Goal: Book appointment/travel/reservation

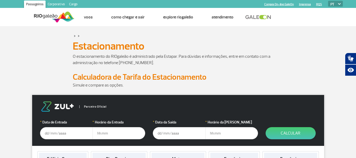
click at [54, 135] on input "text" at bounding box center [66, 133] width 53 height 12
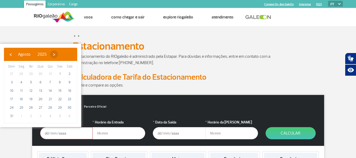
click at [58, 56] on span "›" at bounding box center [54, 54] width 8 height 8
click at [63, 56] on span "›" at bounding box center [59, 54] width 8 height 8
click at [50, 88] on span "16" at bounding box center [50, 90] width 8 height 8
type input "[DATE]"
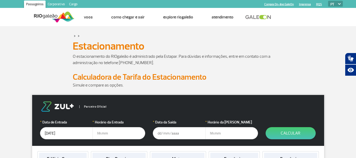
click at [182, 132] on input "text" at bounding box center [179, 133] width 53 height 12
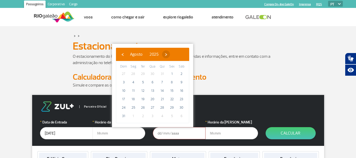
click at [170, 58] on span "›" at bounding box center [166, 54] width 8 height 8
click at [175, 58] on span "›" at bounding box center [171, 54] width 8 height 8
click at [181, 100] on span "25" at bounding box center [181, 99] width 8 height 8
type input "[DATE]"
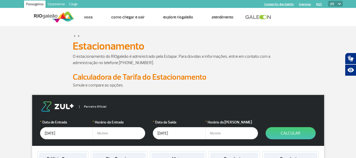
click at [97, 134] on input "text" at bounding box center [118, 133] width 53 height 12
type input "05:00"
click at [211, 134] on input "text" at bounding box center [231, 133] width 53 height 12
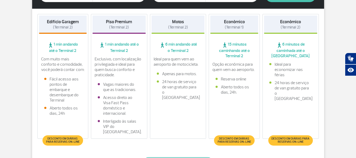
scroll to position [105, 0]
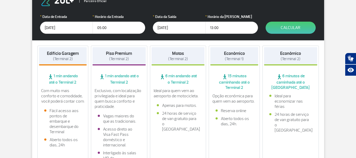
type input "13:00"
click at [293, 61] on span "(Terminal 2)" at bounding box center [290, 58] width 20 height 5
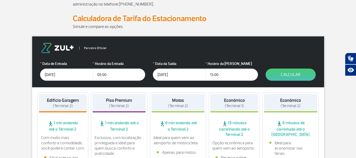
scroll to position [53, 0]
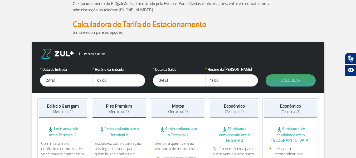
click at [283, 81] on button "Calcular" at bounding box center [290, 80] width 50 height 12
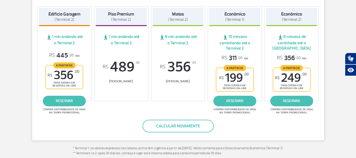
scroll to position [105, 0]
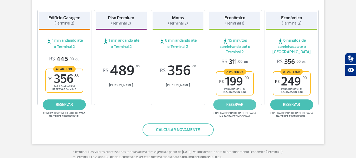
click at [231, 104] on link "reservar" at bounding box center [234, 104] width 43 height 11
